Goal: Information Seeking & Learning: Check status

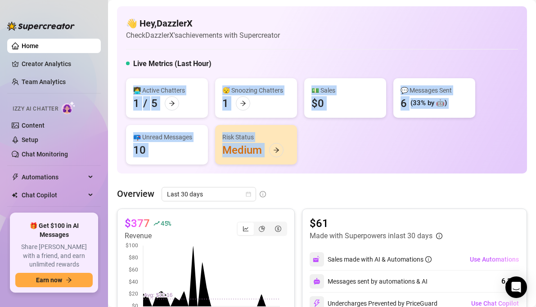
drag, startPoint x: 330, startPoint y: 159, endPoint x: 328, endPoint y: 66, distance: 92.7
click at [328, 66] on div "Live Metrics (Last Hour) 👩‍💻 Active Chatters 1 / 5 😴 Snoozing Chatters 1 💵 Sale…" at bounding box center [322, 112] width 392 height 106
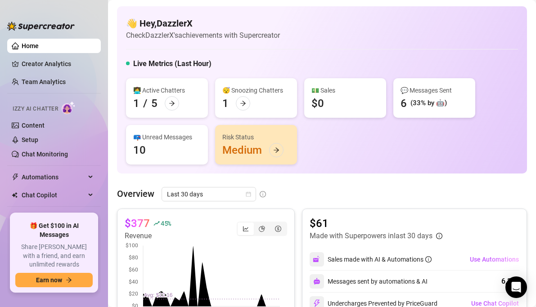
click at [329, 48] on div "👋 Hey, DazzlerX Check DazzlerX's achievements with Supercreator Live Metrics (L…" at bounding box center [322, 89] width 410 height 167
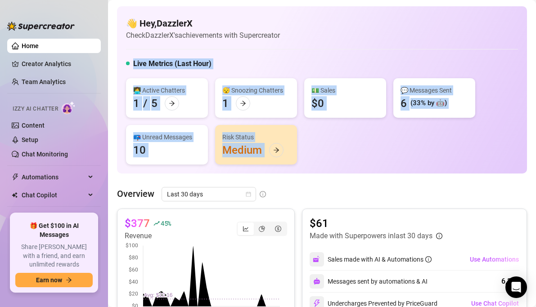
drag, startPoint x: 329, startPoint y: 54, endPoint x: 331, endPoint y: 166, distance: 112.1
click at [331, 166] on div "👋 Hey, DazzlerX Check DazzlerX's achievements with Supercreator Live Metrics (L…" at bounding box center [322, 89] width 410 height 167
drag, startPoint x: 326, startPoint y: 160, endPoint x: 349, endPoint y: 57, distance: 106.0
click at [349, 57] on div "👋 Hey, DazzlerX Check DazzlerX's achievements with Supercreator Live Metrics (L…" at bounding box center [322, 89] width 410 height 167
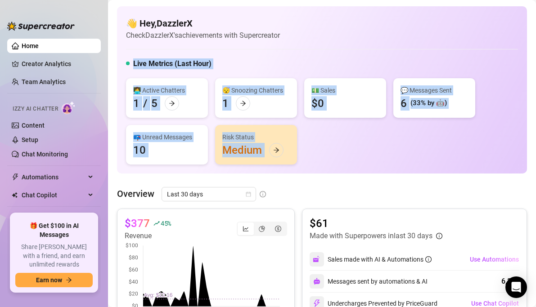
click at [349, 57] on div "👋 Hey, DazzlerX Check DazzlerX's achievements with Supercreator Live Metrics (L…" at bounding box center [322, 89] width 410 height 167
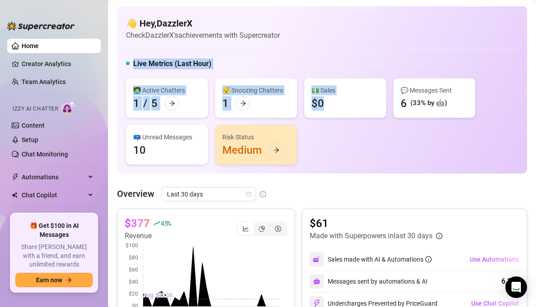
drag, startPoint x: 349, startPoint y: 48, endPoint x: 344, endPoint y: 153, distance: 105.0
click at [344, 153] on div "👋 Hey, DazzlerX Check DazzlerX's achievements with Supercreator Live Metrics (L…" at bounding box center [322, 89] width 410 height 167
click at [344, 153] on div "👩‍💻 Active Chatters 1 / 5 😴 Snoozing Chatters 1 💵 Sales $0 💬 Messages Sent 6 (3…" at bounding box center [322, 121] width 392 height 86
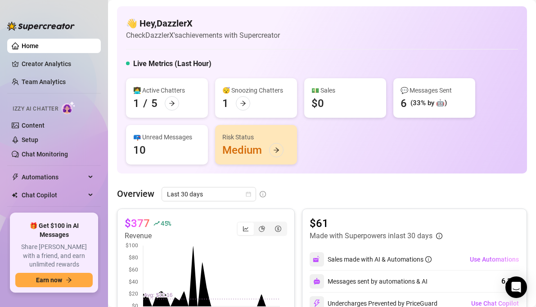
drag, startPoint x: 344, startPoint y: 168, endPoint x: 344, endPoint y: 42, distance: 126.0
click at [344, 42] on div "👋 Hey, DazzlerX Check DazzlerX's achievements with Supercreator Live Metrics (L…" at bounding box center [322, 89] width 410 height 167
drag, startPoint x: 321, startPoint y: 148, endPoint x: 325, endPoint y: 37, distance: 110.8
click at [325, 37] on div "👋 Hey, DazzlerX Check DazzlerX's achievements with Supercreator Live Metrics (L…" at bounding box center [322, 89] width 410 height 167
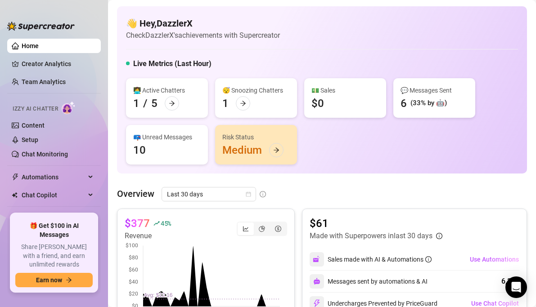
click at [325, 37] on div "👋 Hey, DazzlerX Check DazzlerX's achievements with Supercreator" at bounding box center [322, 29] width 392 height 24
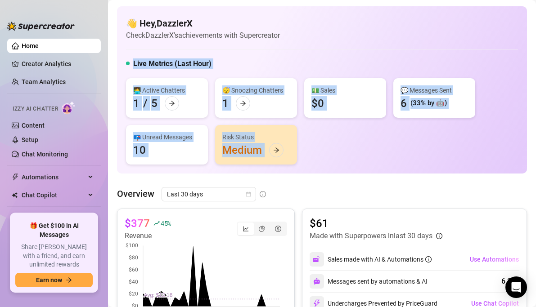
drag, startPoint x: 322, startPoint y: 53, endPoint x: 323, endPoint y: 169, distance: 116.6
click at [323, 169] on div "👋 Hey, DazzlerX Check DazzlerX's achievements with Supercreator Live Metrics (L…" at bounding box center [322, 89] width 410 height 167
click at [325, 158] on div "👩‍💻 Active Chatters 1 / 5 😴 Snoozing Chatters 1 💵 Sales $0 💬 Messages Sent 6 (3…" at bounding box center [322, 121] width 392 height 86
drag, startPoint x: 325, startPoint y: 158, endPoint x: 329, endPoint y: 55, distance: 102.7
click at [329, 55] on div "👋 Hey, DazzlerX Check DazzlerX's achievements with Supercreator Live Metrics (L…" at bounding box center [322, 89] width 410 height 167
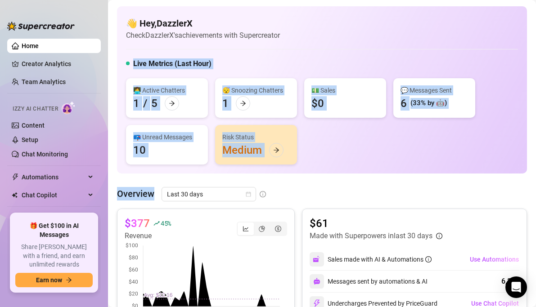
click at [329, 55] on div "👋 Hey, DazzlerX Check DazzlerX's achievements with Supercreator Live Metrics (L…" at bounding box center [322, 89] width 410 height 167
drag, startPoint x: 322, startPoint y: 62, endPoint x: 325, endPoint y: 180, distance: 118.4
click at [325, 161] on div "👩‍💻 Active Chatters 1 / 5 😴 Snoozing Chatters 1 💵 Sales $0 💬 Messages Sent 6 (3…" at bounding box center [322, 121] width 392 height 86
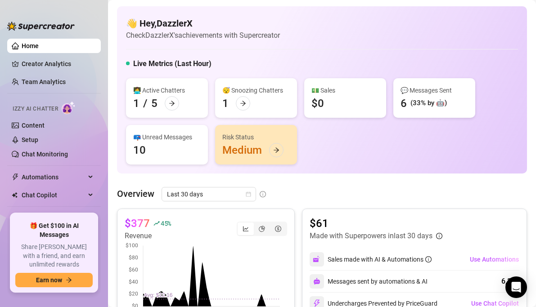
click at [328, 148] on div "👩‍💻 Active Chatters 1 / 5 😴 Snoozing Chatters 1 💵 Sales $0 💬 Messages Sent 6 (3…" at bounding box center [322, 121] width 392 height 86
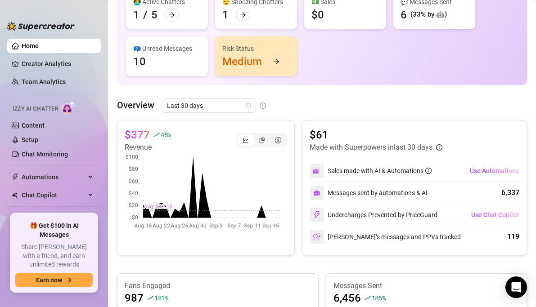
scroll to position [89, 0]
click at [231, 106] on span "Last 30 days" at bounding box center [209, 106] width 84 height 14
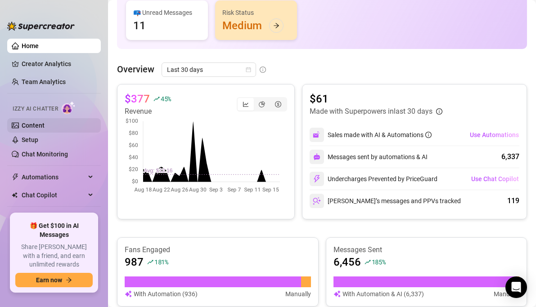
scroll to position [5, 0]
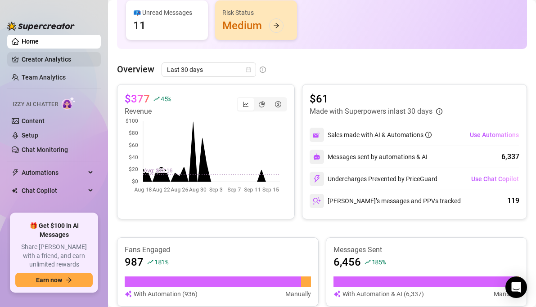
click at [53, 58] on link "Creator Analytics" at bounding box center [58, 59] width 72 height 14
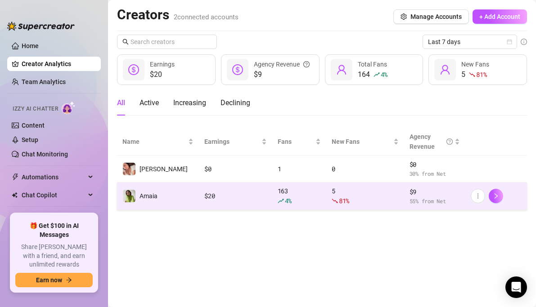
click at [155, 199] on span "Amaia" at bounding box center [149, 196] width 18 height 7
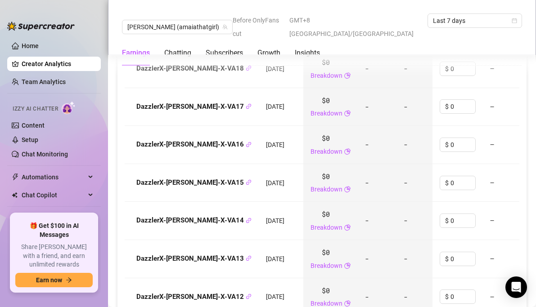
scroll to position [1295, 0]
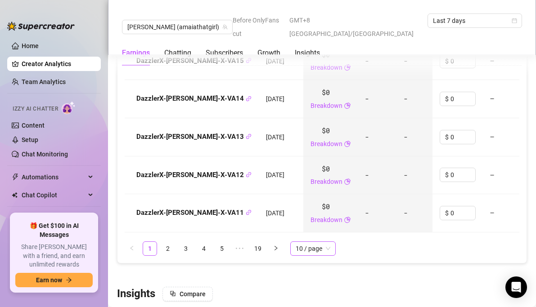
click at [317, 242] on span "10 / page" at bounding box center [313, 249] width 35 height 14
click at [307, 305] on div "100 / page" at bounding box center [313, 310] width 31 height 10
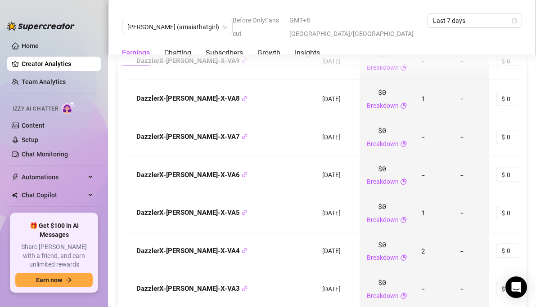
scroll to position [2252, 0]
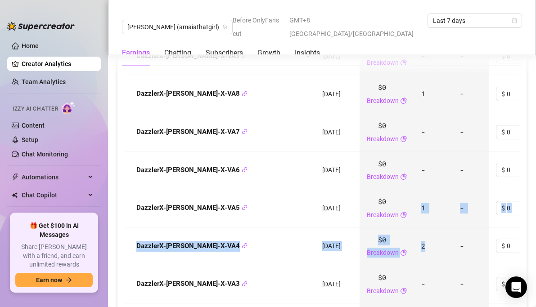
drag, startPoint x: 401, startPoint y: 170, endPoint x: 397, endPoint y: 218, distance: 48.3
click at [414, 228] on td "2" at bounding box center [433, 247] width 39 height 38
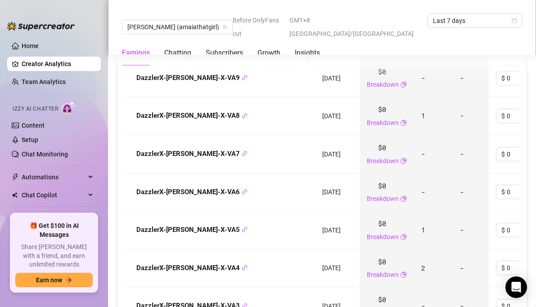
scroll to position [2225, 0]
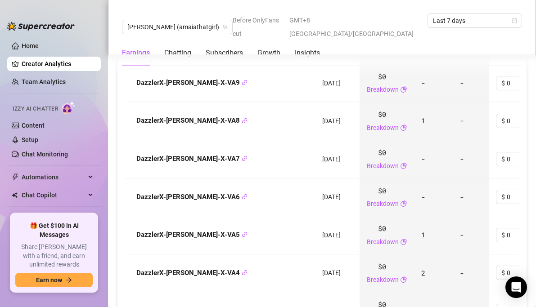
click at [421, 116] on span "1" at bounding box center [423, 120] width 4 height 9
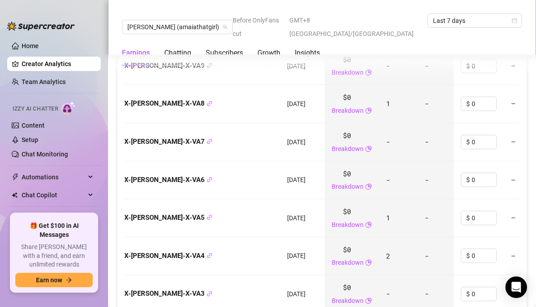
scroll to position [2233, 0]
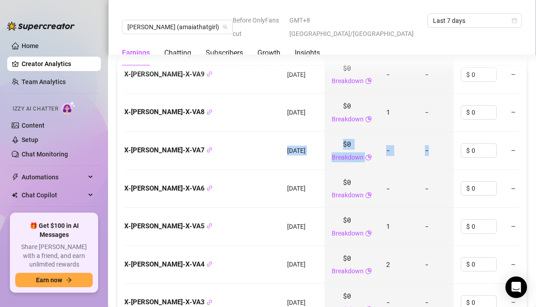
drag, startPoint x: 231, startPoint y: 122, endPoint x: 394, endPoint y: 132, distance: 163.7
click at [394, 132] on tr "DazzlerX-[PERSON_NAME]-X-VA7 [DATE] $0 Breakdown - - $ 0 — $0 - Last scan: [DAT…" at bounding box center [408, 151] width 637 height 38
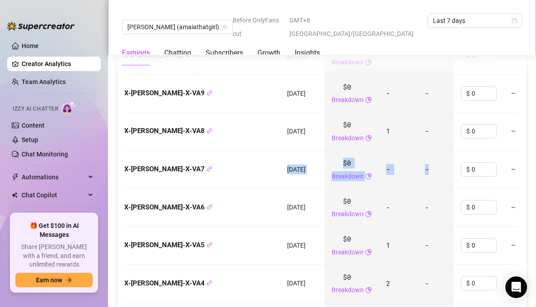
scroll to position [2213, 0]
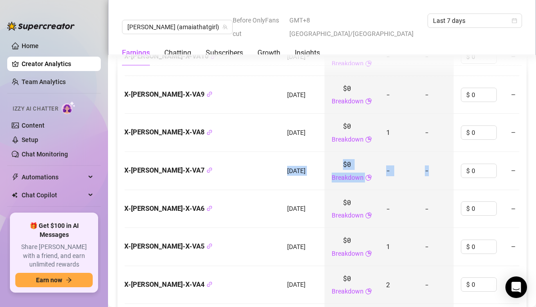
click at [379, 152] on td "-" at bounding box center [398, 171] width 39 height 38
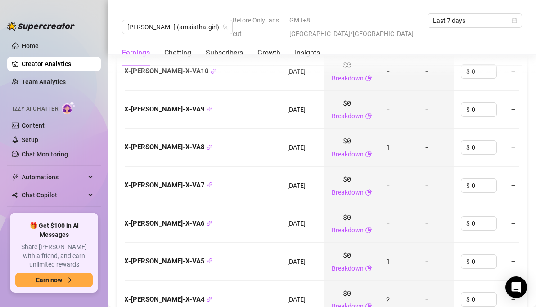
scroll to position [2197, 0]
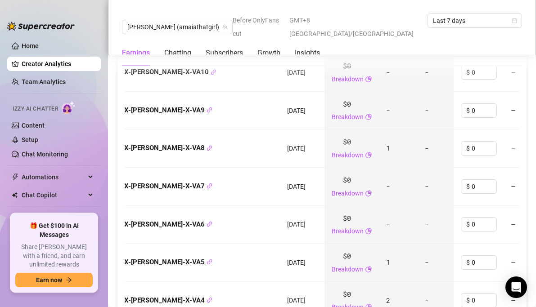
click at [379, 130] on td "1" at bounding box center [398, 149] width 39 height 38
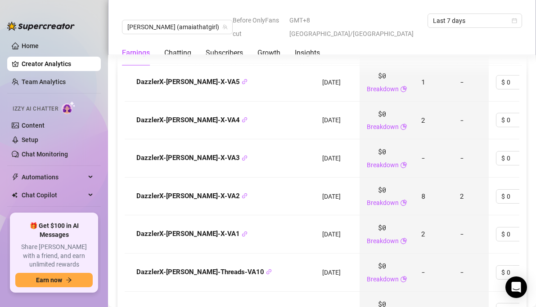
scroll to position [2376, 0]
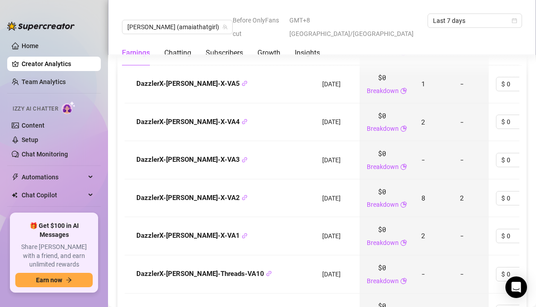
click at [414, 180] on td "8" at bounding box center [433, 199] width 39 height 38
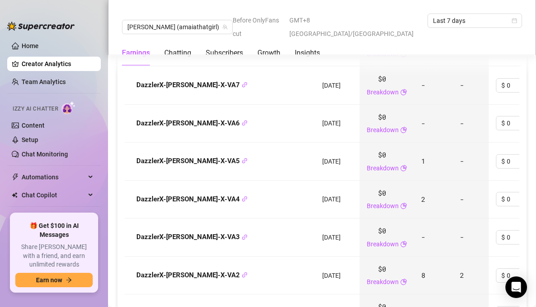
scroll to position [2271, 0]
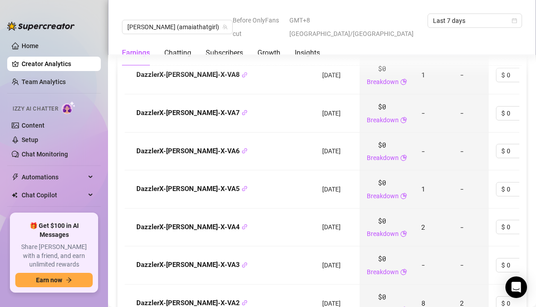
click at [416, 171] on td "1" at bounding box center [433, 190] width 39 height 38
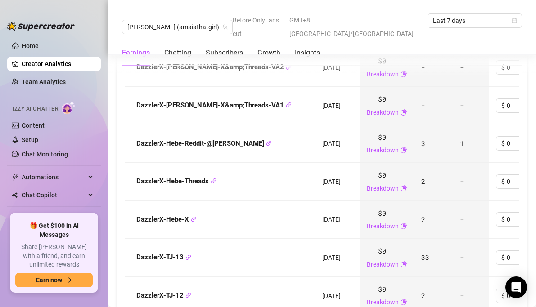
scroll to position [3761, 0]
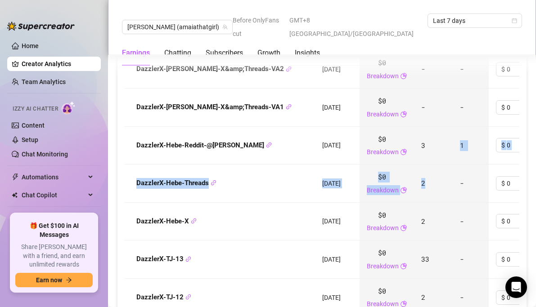
drag, startPoint x: 424, startPoint y: 114, endPoint x: 424, endPoint y: 141, distance: 26.6
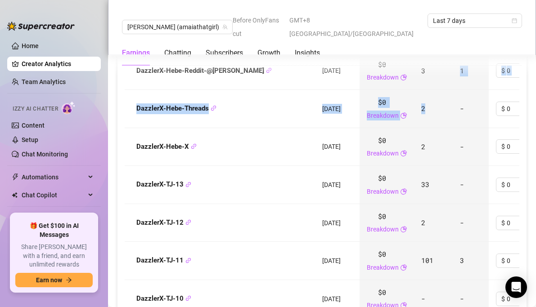
scroll to position [3837, 0]
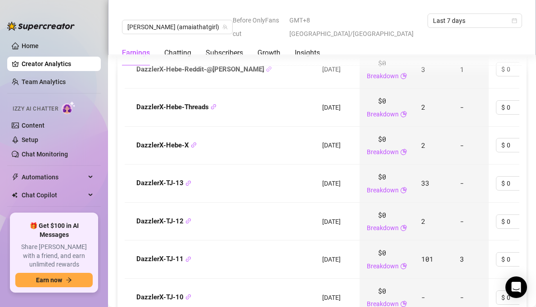
click at [460, 255] on span "3" at bounding box center [462, 259] width 4 height 9
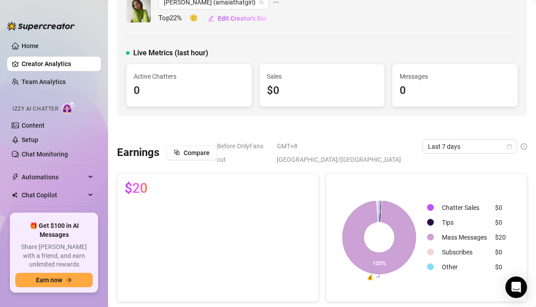
scroll to position [0, 0]
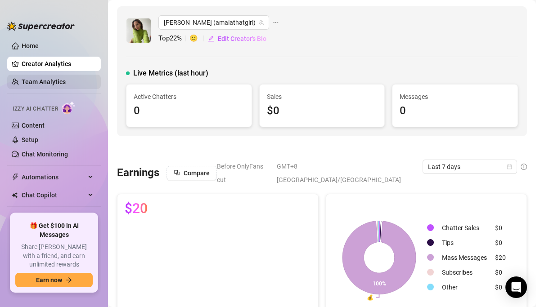
click at [41, 79] on link "Team Analytics" at bounding box center [44, 81] width 44 height 7
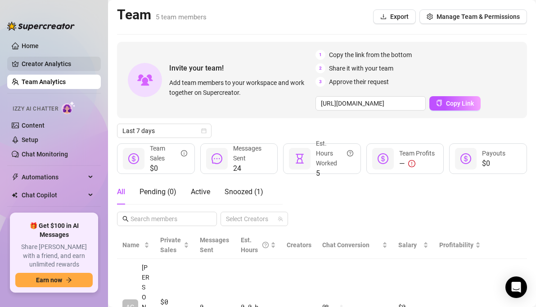
click at [68, 63] on link "Creator Analytics" at bounding box center [58, 64] width 72 height 14
